Goal: Information Seeking & Learning: Check status

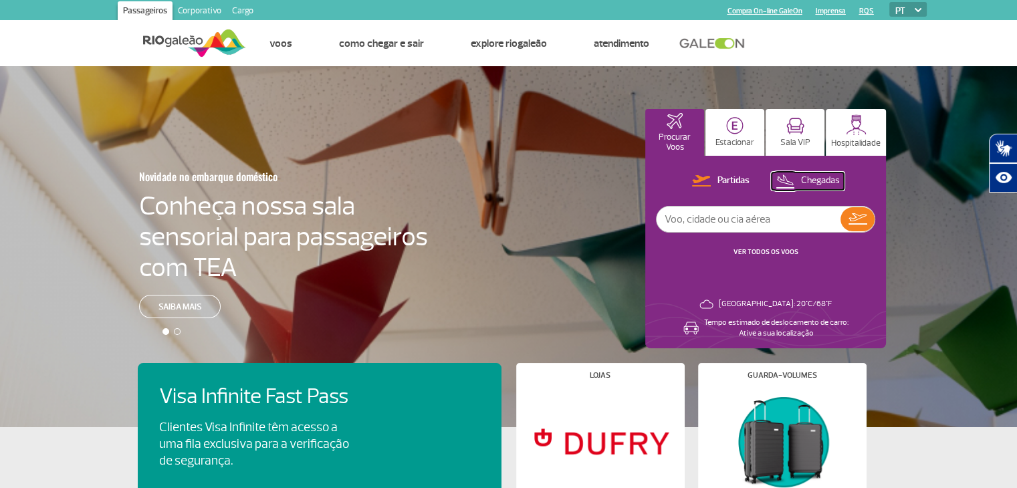
click at [808, 188] on button "Chegadas" at bounding box center [808, 180] width 72 height 17
click at [795, 225] on input "text" at bounding box center [749, 219] width 184 height 25
type input "cuba"
click at [848, 217] on img at bounding box center [857, 219] width 19 height 19
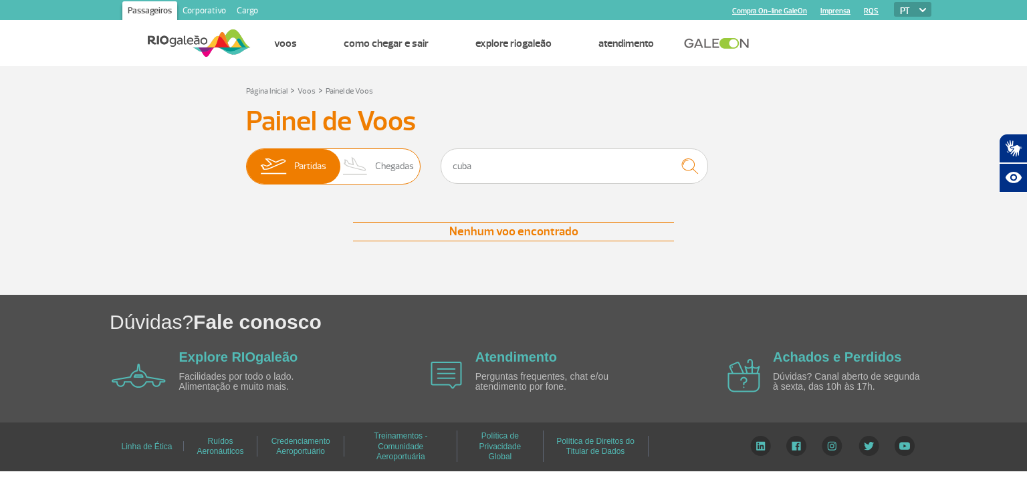
click at [396, 158] on span "Chegadas" at bounding box center [394, 166] width 39 height 35
click at [246, 160] on input "Partidas Chegadas" at bounding box center [246, 160] width 0 height 0
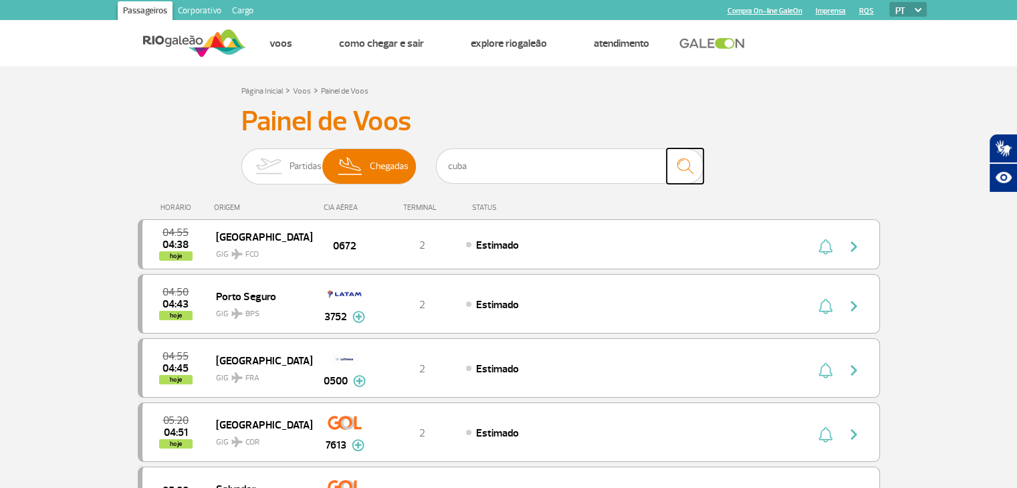
click at [688, 176] on img "submit" at bounding box center [685, 165] width 29 height 27
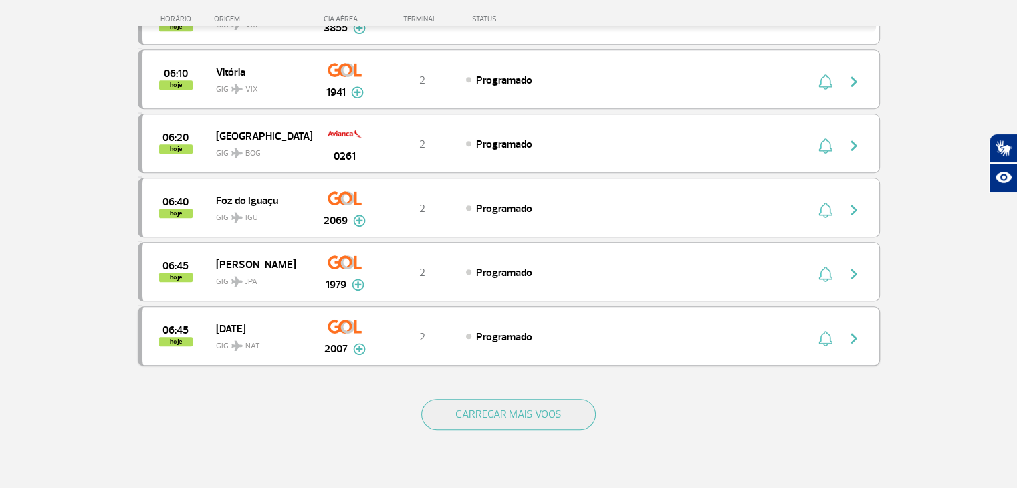
scroll to position [1159, 0]
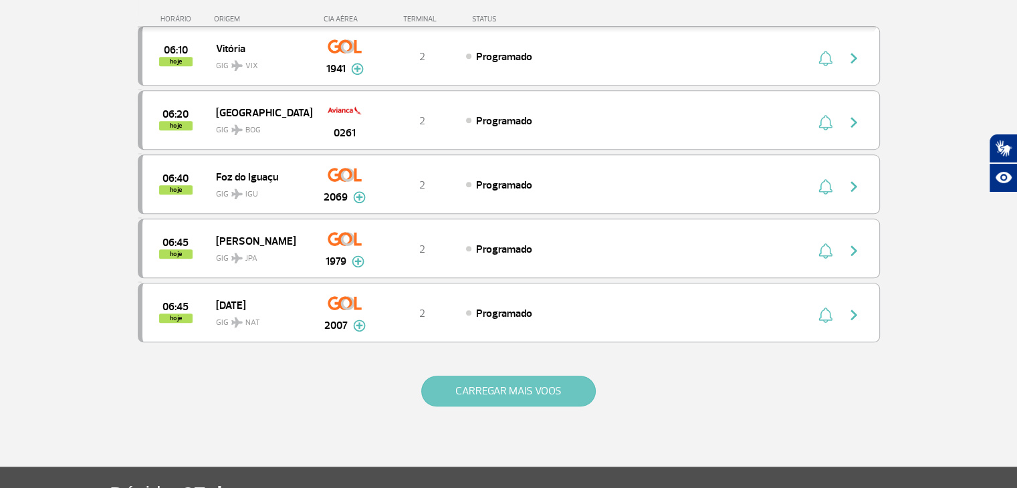
click at [547, 381] on button "CARREGAR MAIS VOOS" at bounding box center [508, 391] width 174 height 31
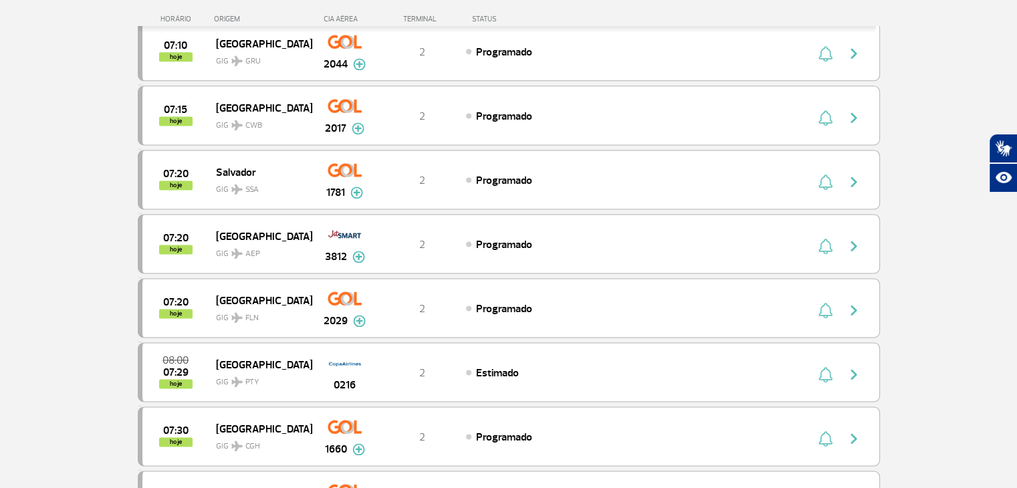
scroll to position [1872, 0]
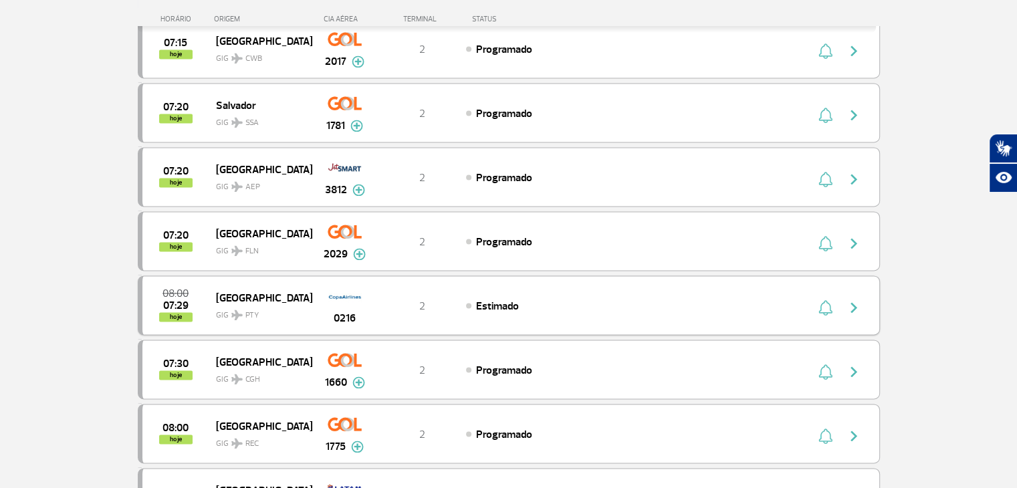
click at [277, 302] on span "GIG PTY" at bounding box center [259, 311] width 86 height 19
click at [861, 295] on button "button" at bounding box center [857, 305] width 31 height 21
click at [589, 296] on div "08:00 07:29 hoje Panama GIG PTY 0216 2 Estimado" at bounding box center [509, 305] width 742 height 60
click at [476, 300] on span "Estimado" at bounding box center [497, 306] width 43 height 13
click at [189, 289] on div "08:00 07:29 hoje" at bounding box center [179, 305] width 74 height 33
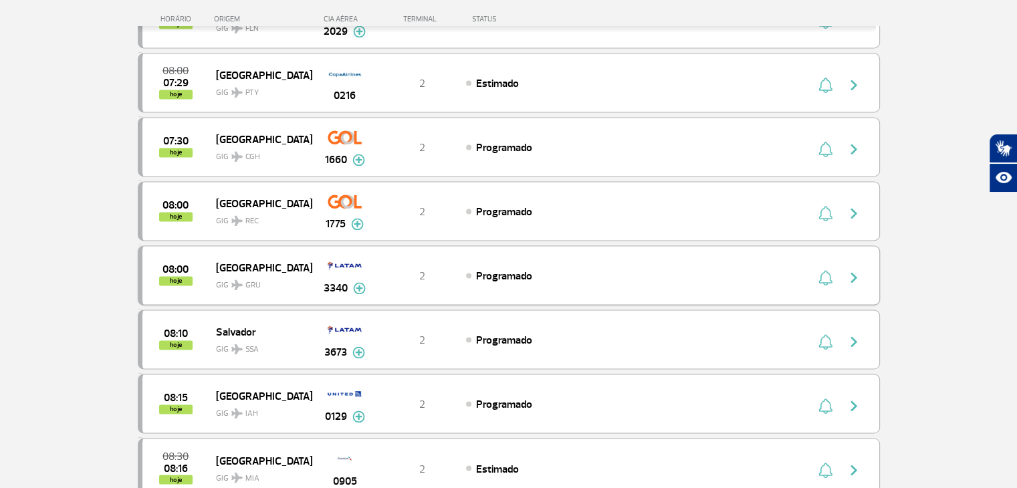
scroll to position [2028, 0]
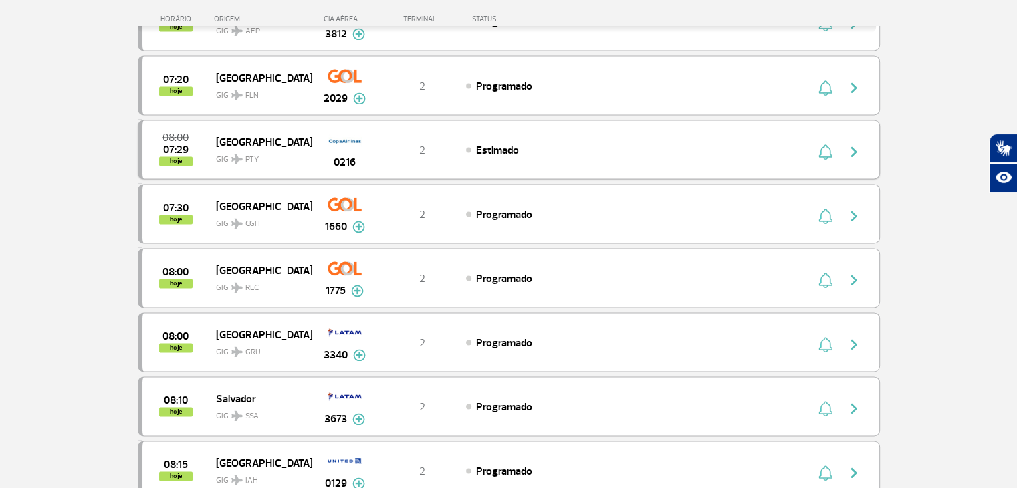
click at [203, 133] on div "08:00 07:29 hoje" at bounding box center [179, 149] width 74 height 33
drag, startPoint x: 203, startPoint y: 134, endPoint x: 201, endPoint y: 122, distance: 11.7
click at [200, 133] on div "08:00 07:29 hoje" at bounding box center [179, 149] width 74 height 33
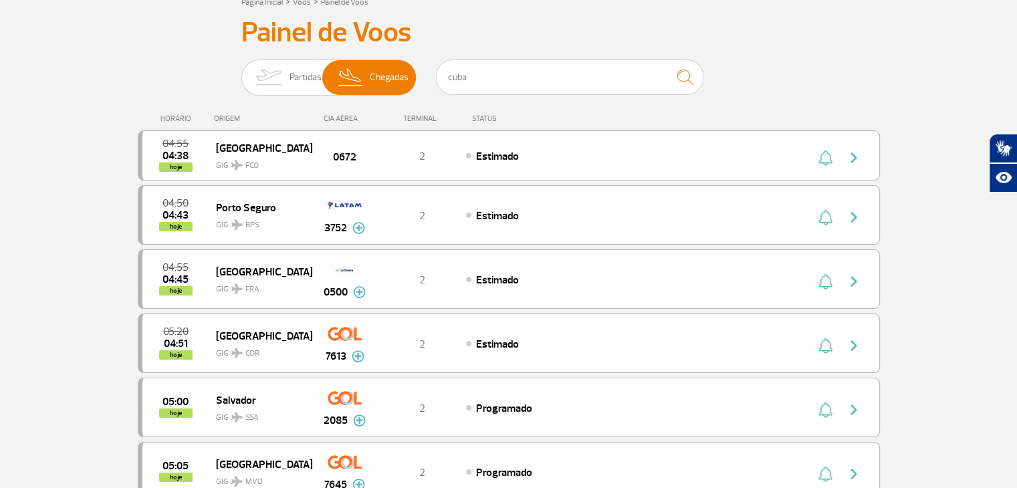
scroll to position [0, 0]
